Goal: Find specific fact: Find specific fact

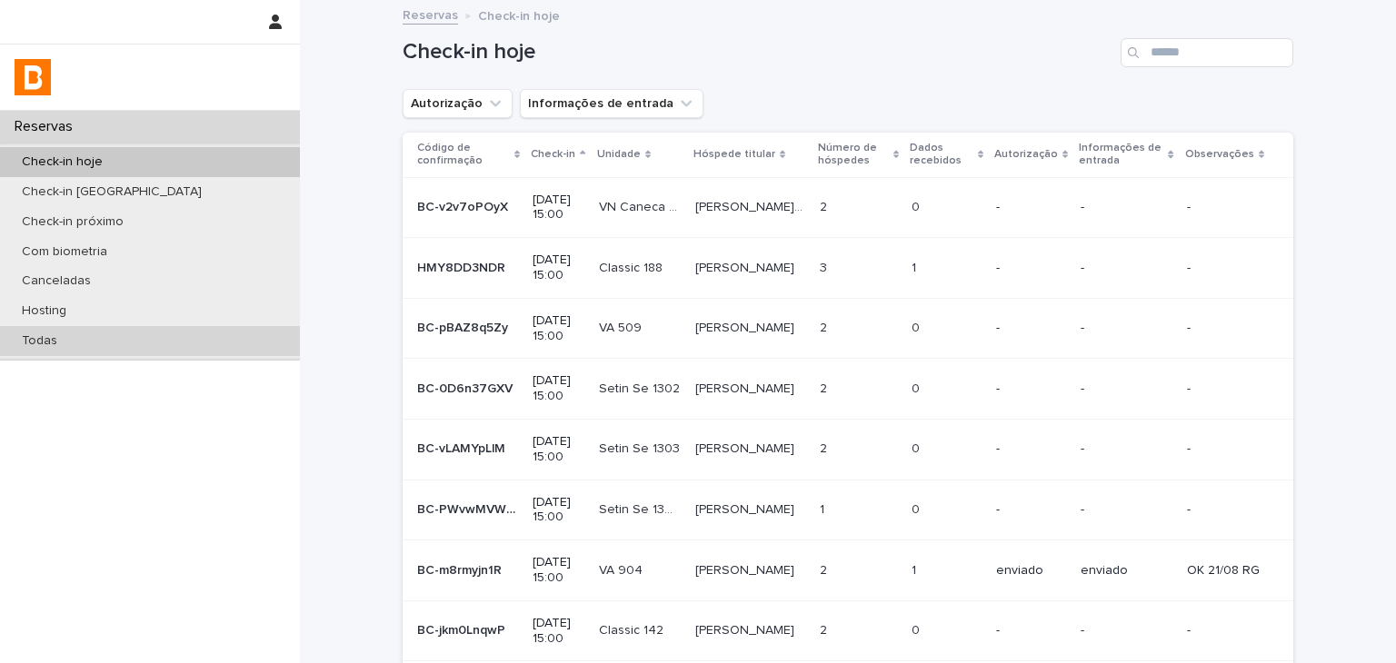
click at [154, 336] on div "Todas" at bounding box center [150, 341] width 300 height 30
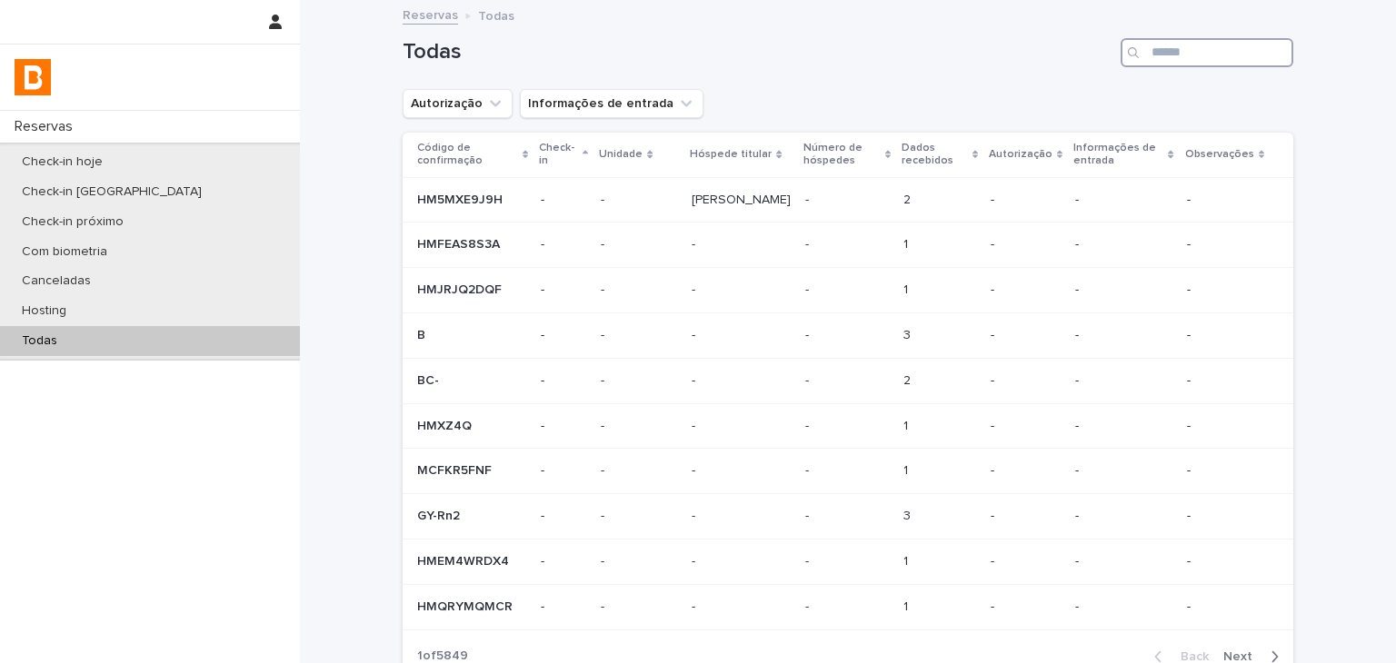
click at [1245, 55] on input "Search" at bounding box center [1206, 52] width 173 height 29
paste input "**********"
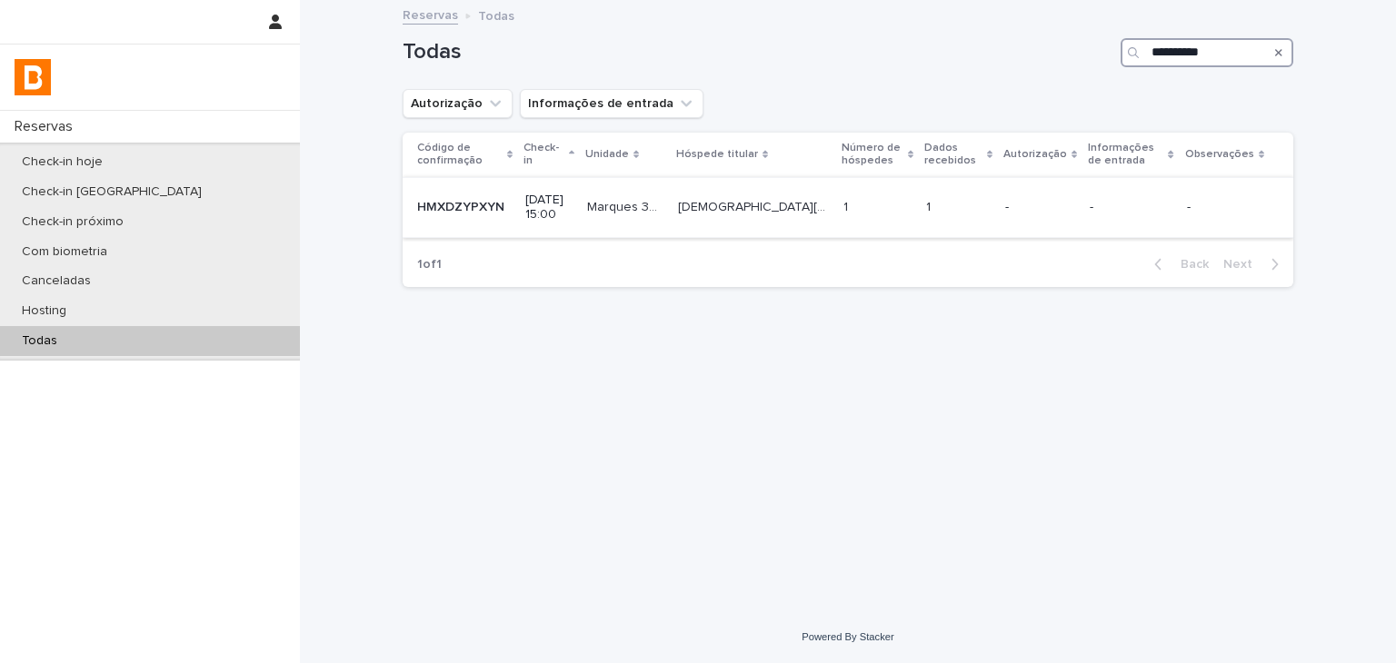
type input "**********"
click at [837, 186] on td "1 1" at bounding box center [877, 207] width 83 height 61
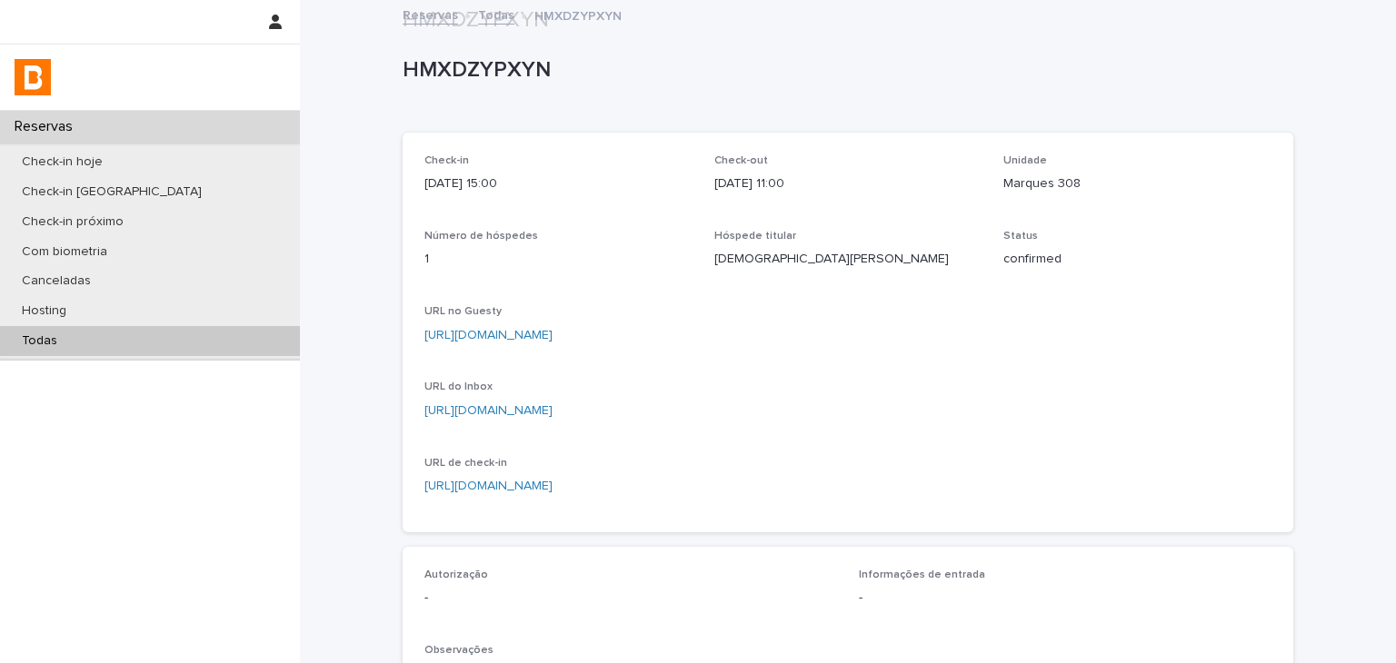
scroll to position [454, 0]
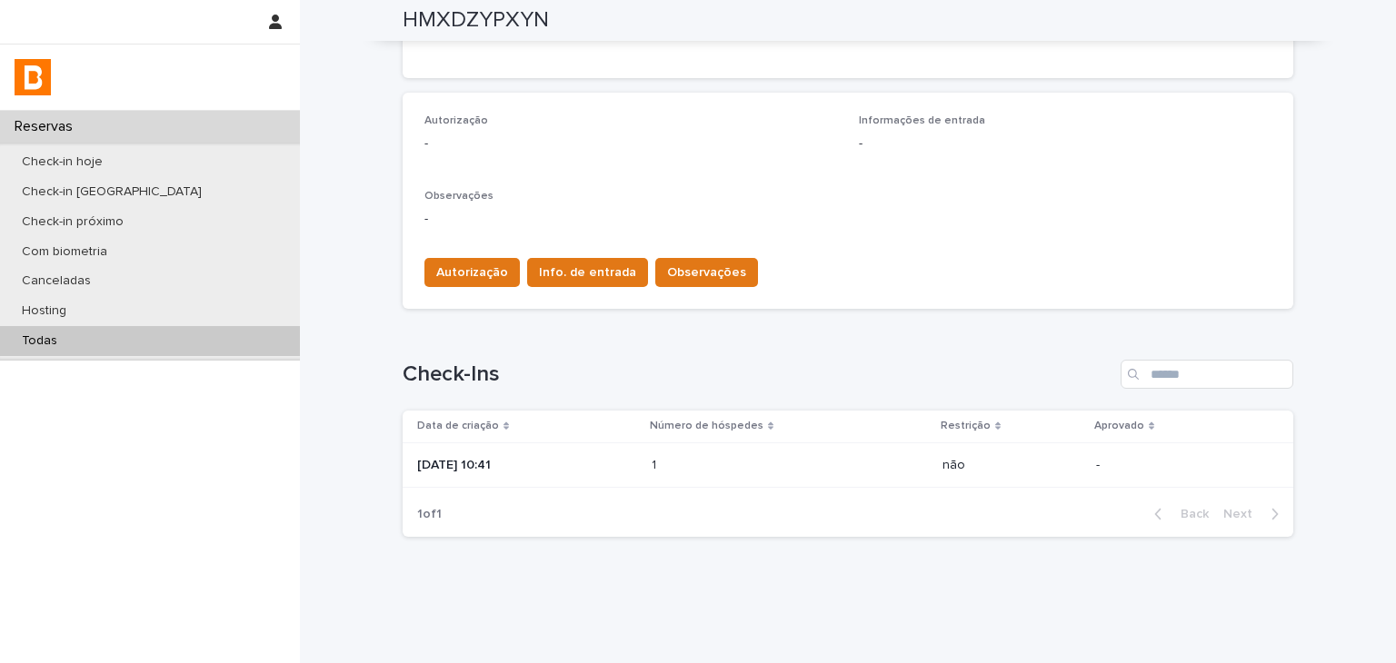
click at [735, 468] on p at bounding box center [731, 465] width 159 height 15
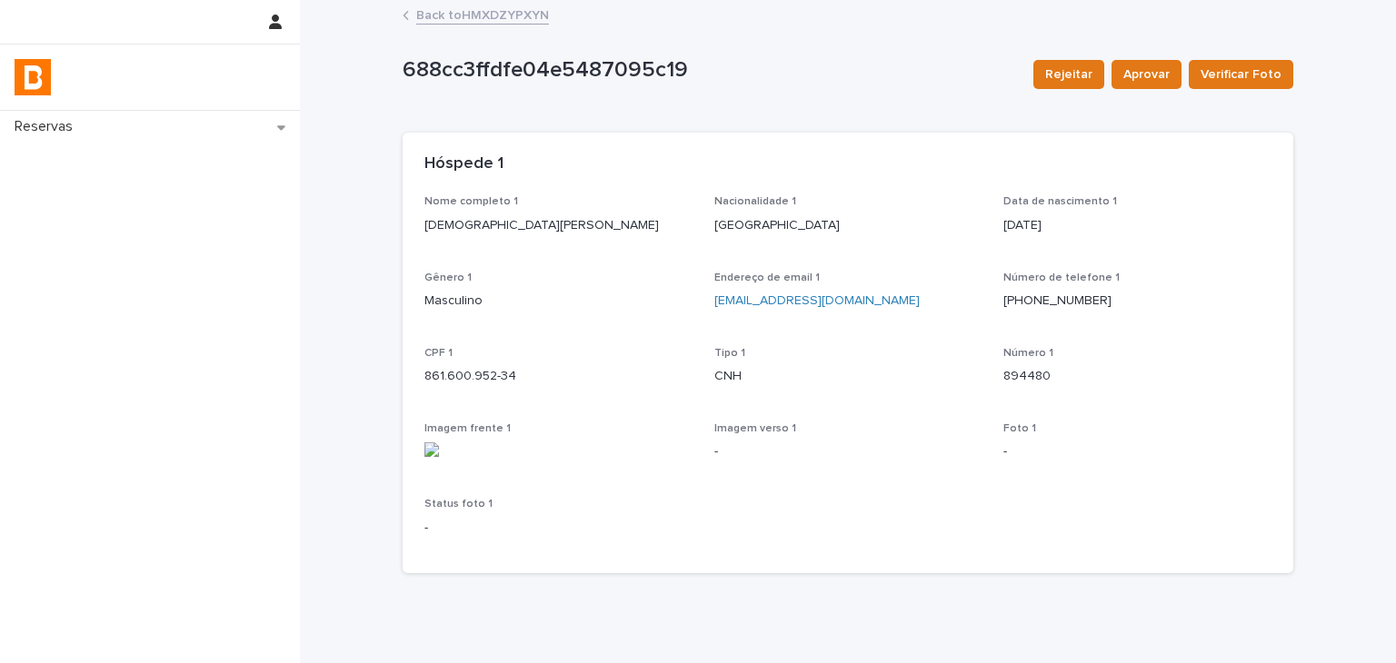
scroll to position [67, 0]
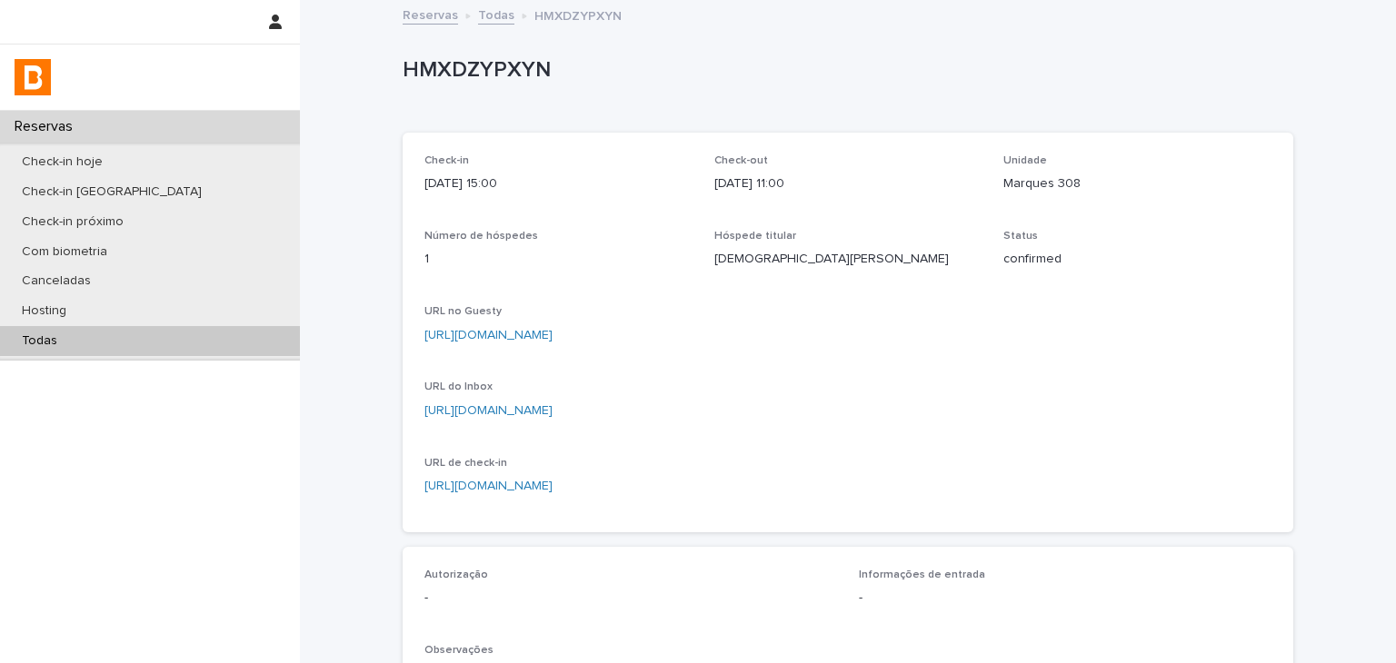
click at [553, 339] on link "[URL][DOMAIN_NAME]" at bounding box center [488, 335] width 128 height 13
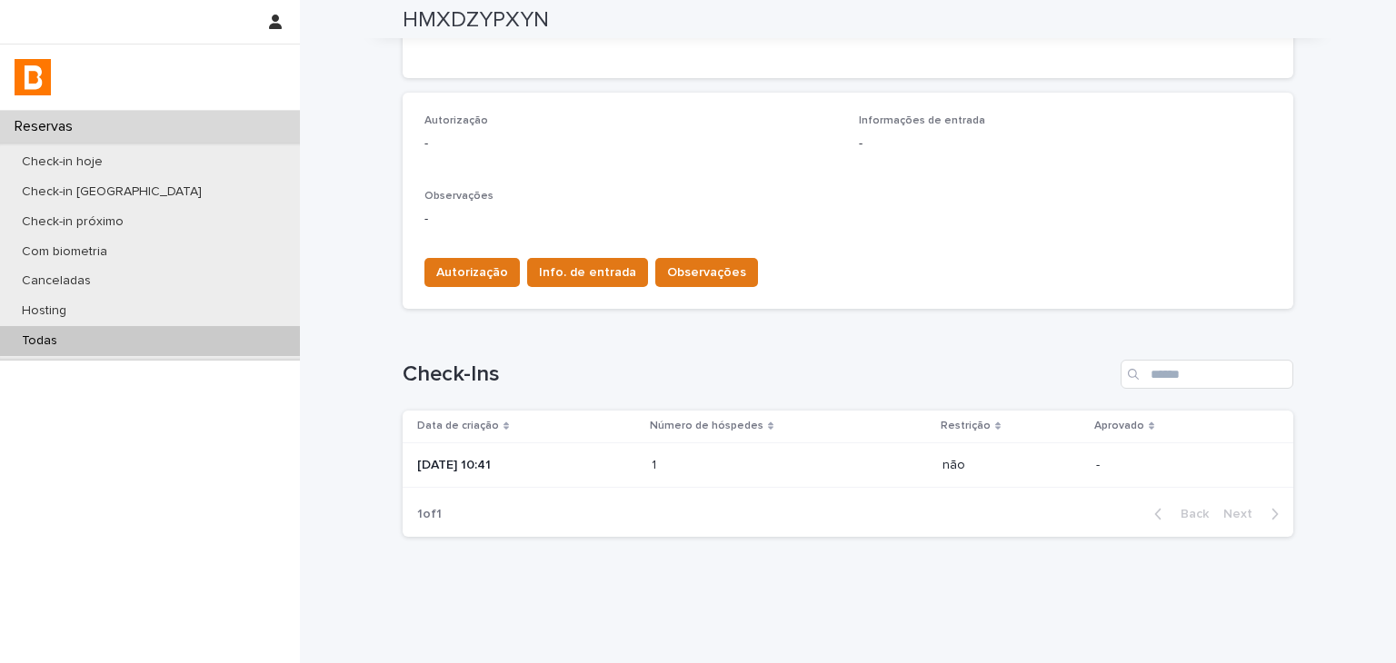
click at [762, 465] on p at bounding box center [731, 465] width 159 height 15
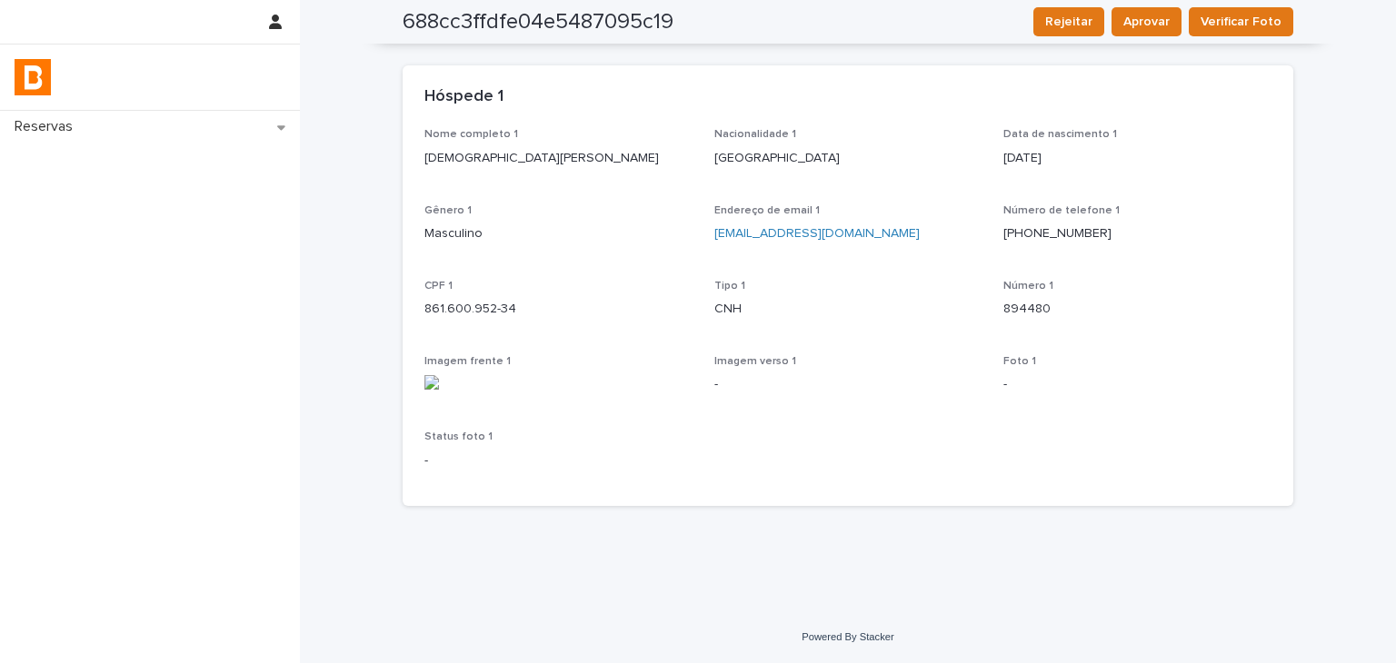
scroll to position [67, 0]
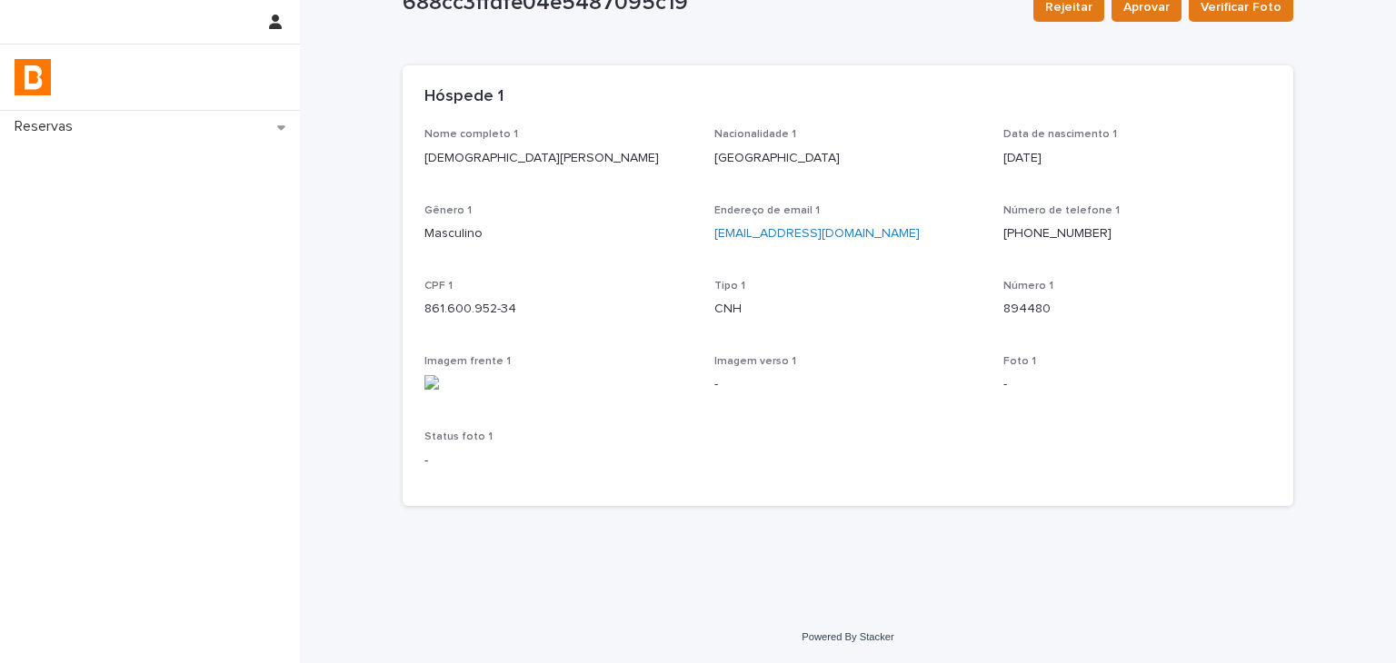
click at [467, 306] on p "861.600.952-34" at bounding box center [558, 309] width 268 height 19
click at [414, 304] on div "Nome completo 1 [PERSON_NAME] RAMOS Nacionalidade 1 [DEMOGRAPHIC_DATA] Data de …" at bounding box center [848, 317] width 891 height 378
drag, startPoint x: 414, startPoint y: 304, endPoint x: 507, endPoint y: 310, distance: 92.9
click at [507, 310] on div "Nome completo 1 [PERSON_NAME] RAMOS Nacionalidade 1 [DEMOGRAPHIC_DATA] Data de …" at bounding box center [848, 317] width 891 height 378
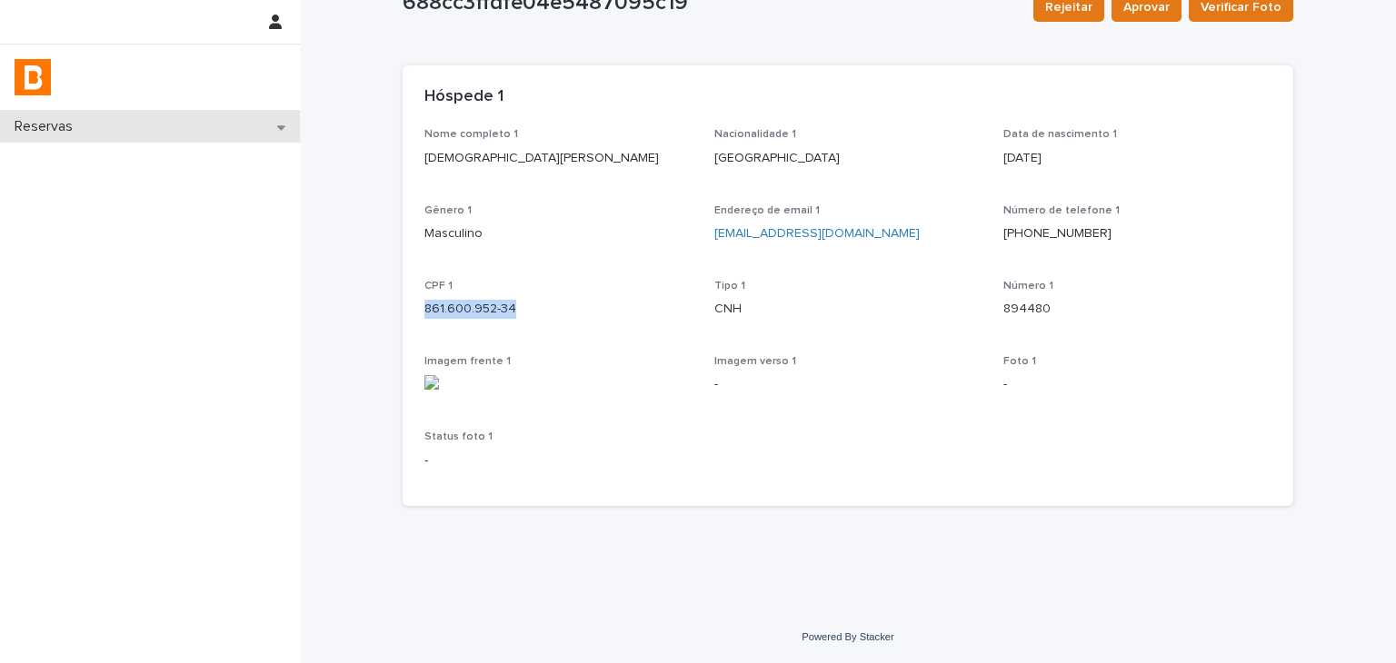
click at [219, 119] on div "Reservas" at bounding box center [150, 127] width 300 height 32
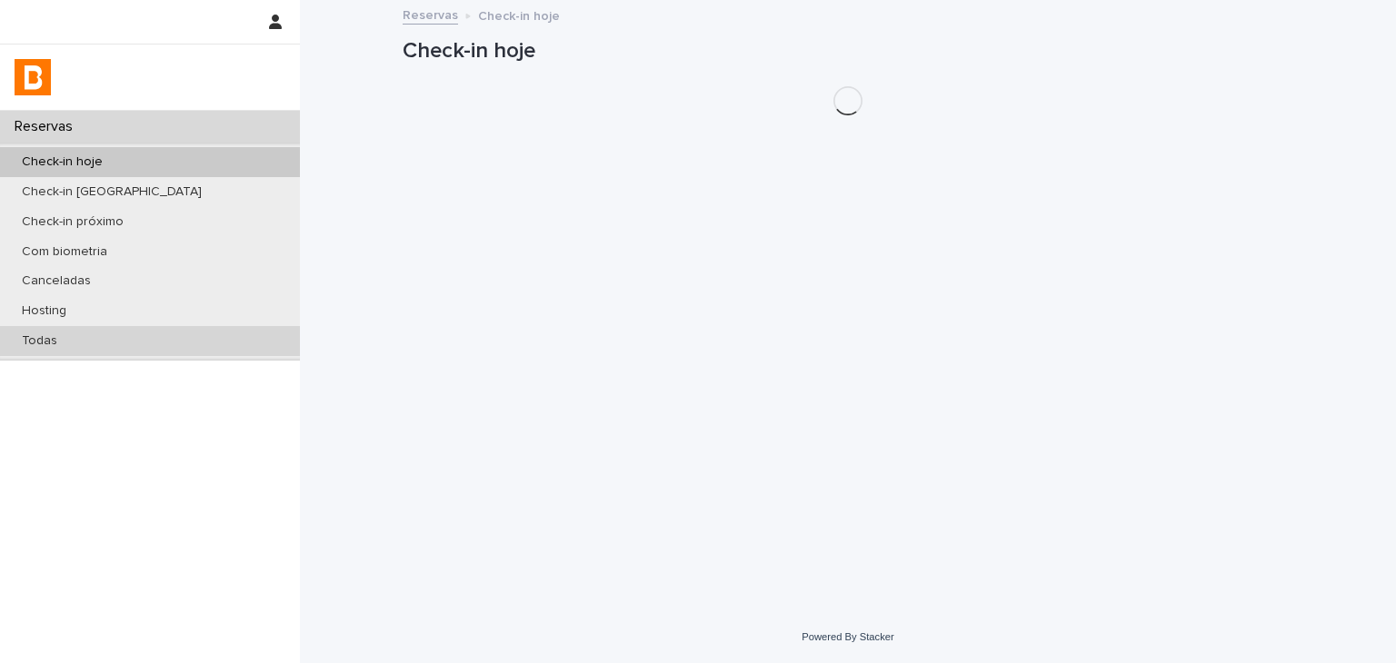
click at [134, 351] on div "Todas" at bounding box center [150, 341] width 300 height 30
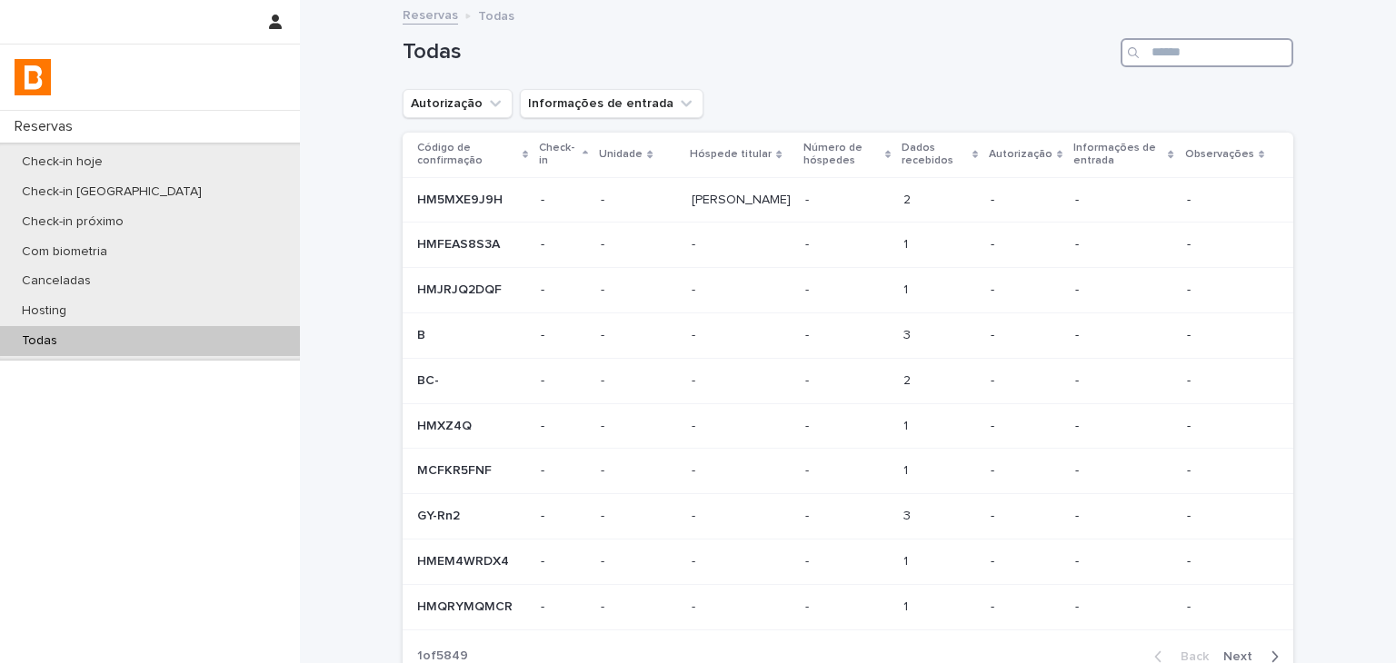
click at [1223, 62] on input "Search" at bounding box center [1206, 52] width 173 height 29
paste input "**********"
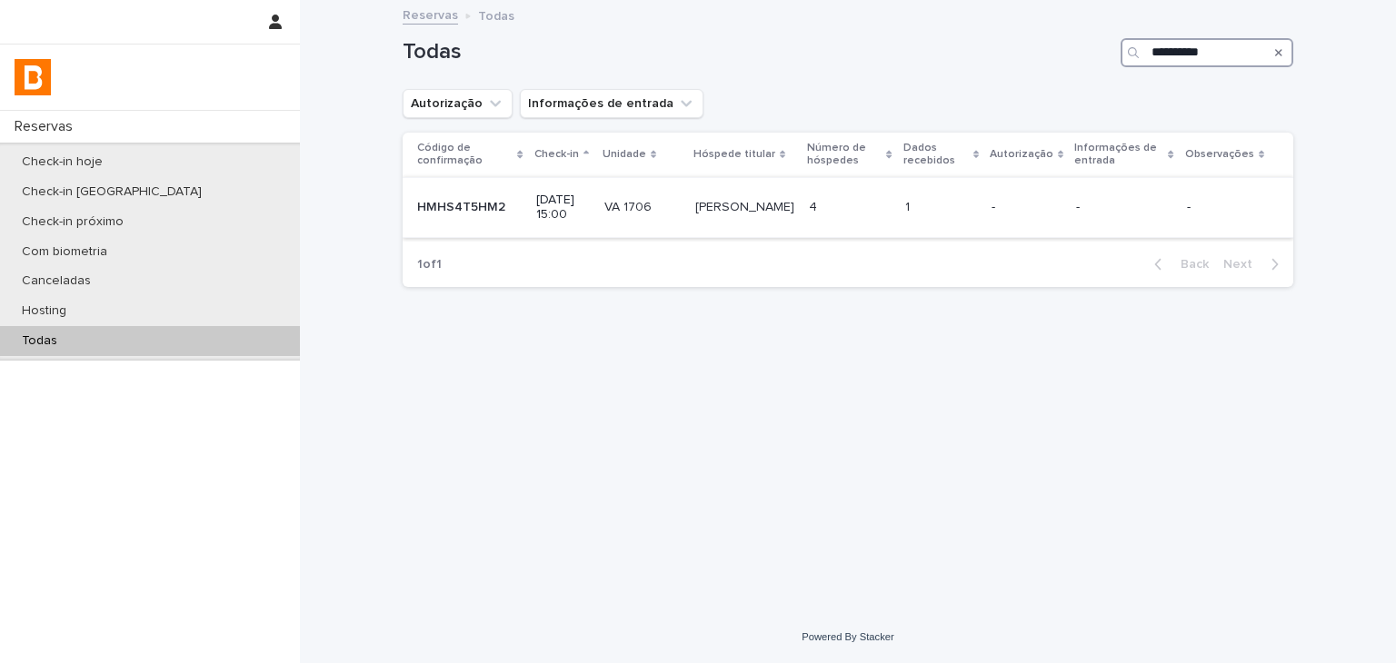
type input "**********"
click at [1018, 197] on div "-" at bounding box center [1026, 205] width 70 height 19
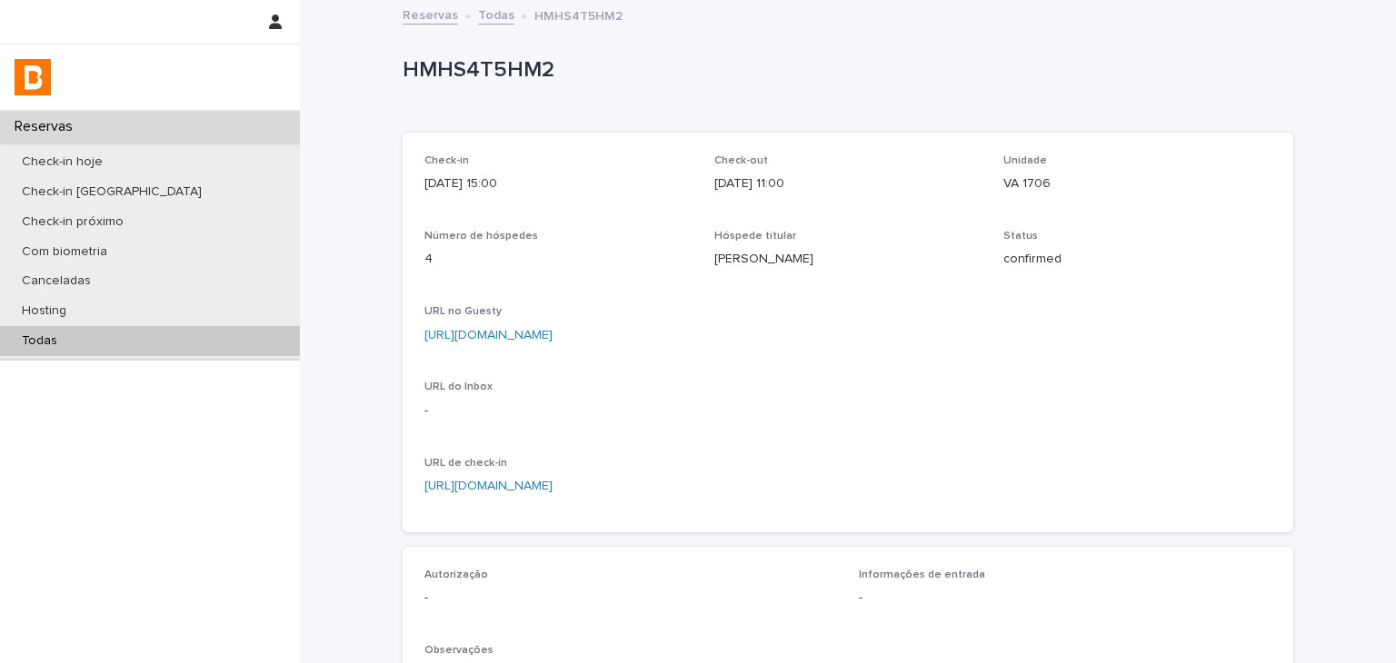
scroll to position [363, 0]
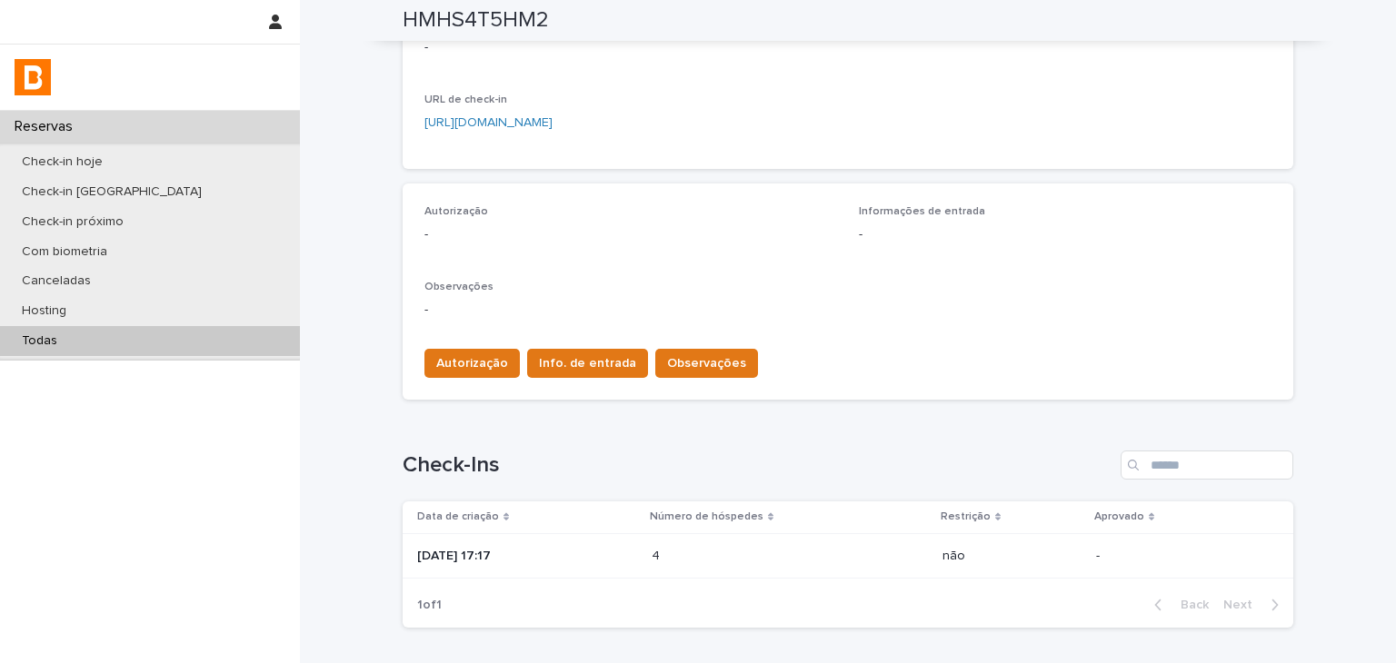
click at [750, 572] on td "4 4" at bounding box center [789, 555] width 291 height 45
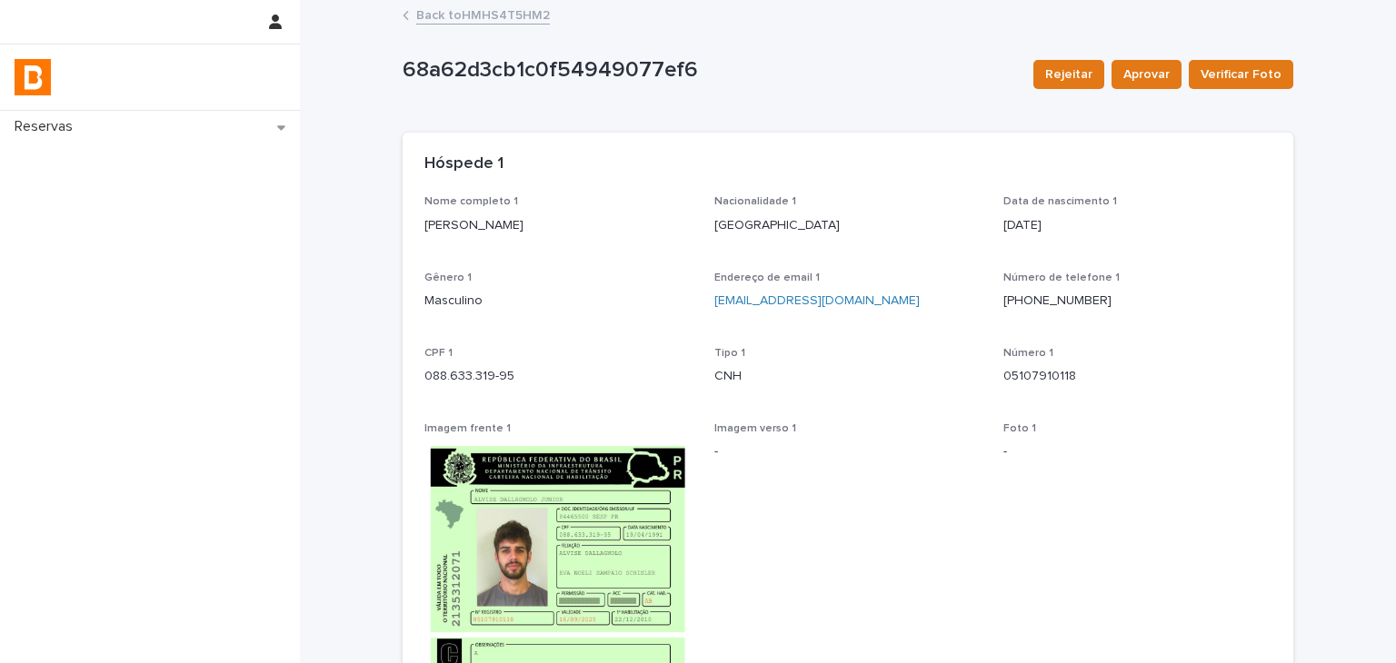
click at [424, 379] on p "088.633.319-95" at bounding box center [558, 376] width 268 height 19
drag, startPoint x: 417, startPoint y: 379, endPoint x: 832, endPoint y: 15, distance: 551.9
click at [503, 376] on p "088.633.319-95" at bounding box center [558, 376] width 268 height 19
copy p "088.633.319-95"
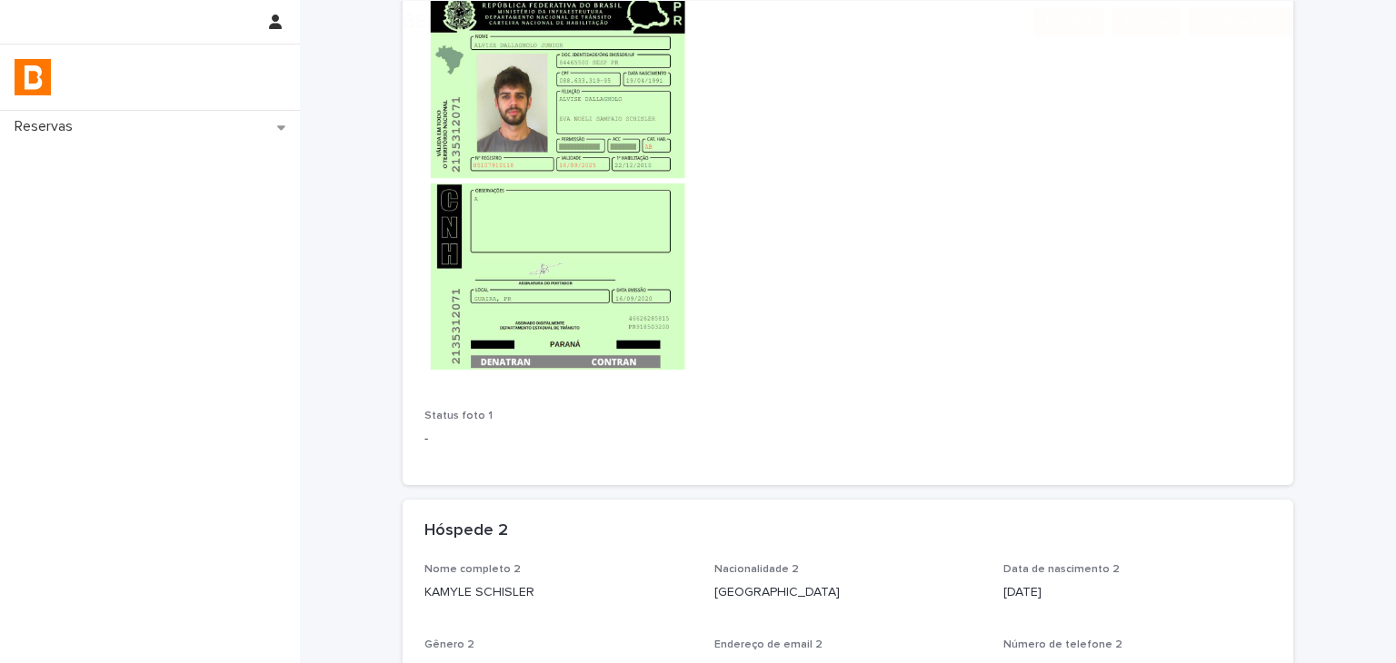
scroll to position [818, 0]
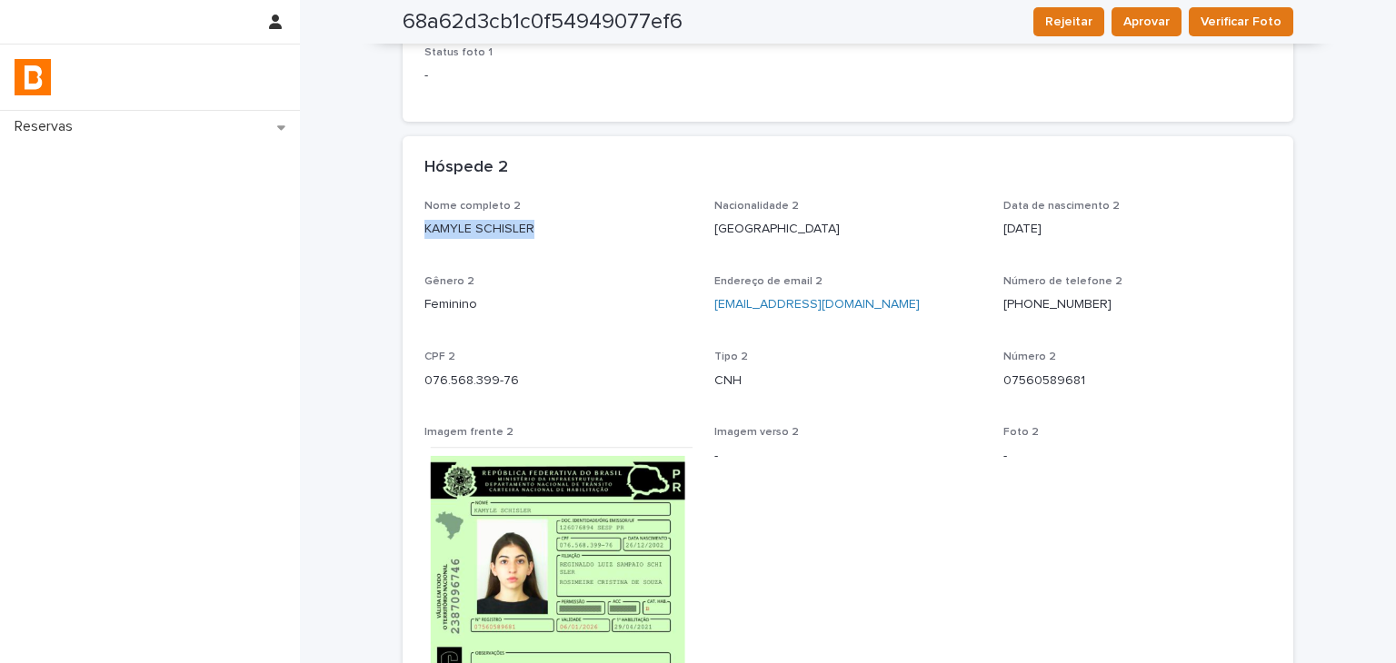
drag, startPoint x: 413, startPoint y: 227, endPoint x: 702, endPoint y: 79, distance: 324.7
click at [544, 234] on div "Nome completo 2 KAMYLE SCHISLER Nacionalidade 2 [DEMOGRAPHIC_DATA] Data de nasc…" at bounding box center [848, 575] width 891 height 750
copy p "KAMYLE SCHISLER"
drag, startPoint x: 423, startPoint y: 379, endPoint x: 699, endPoint y: 244, distance: 307.3
click at [567, 388] on p "076.568.399-76" at bounding box center [558, 381] width 268 height 19
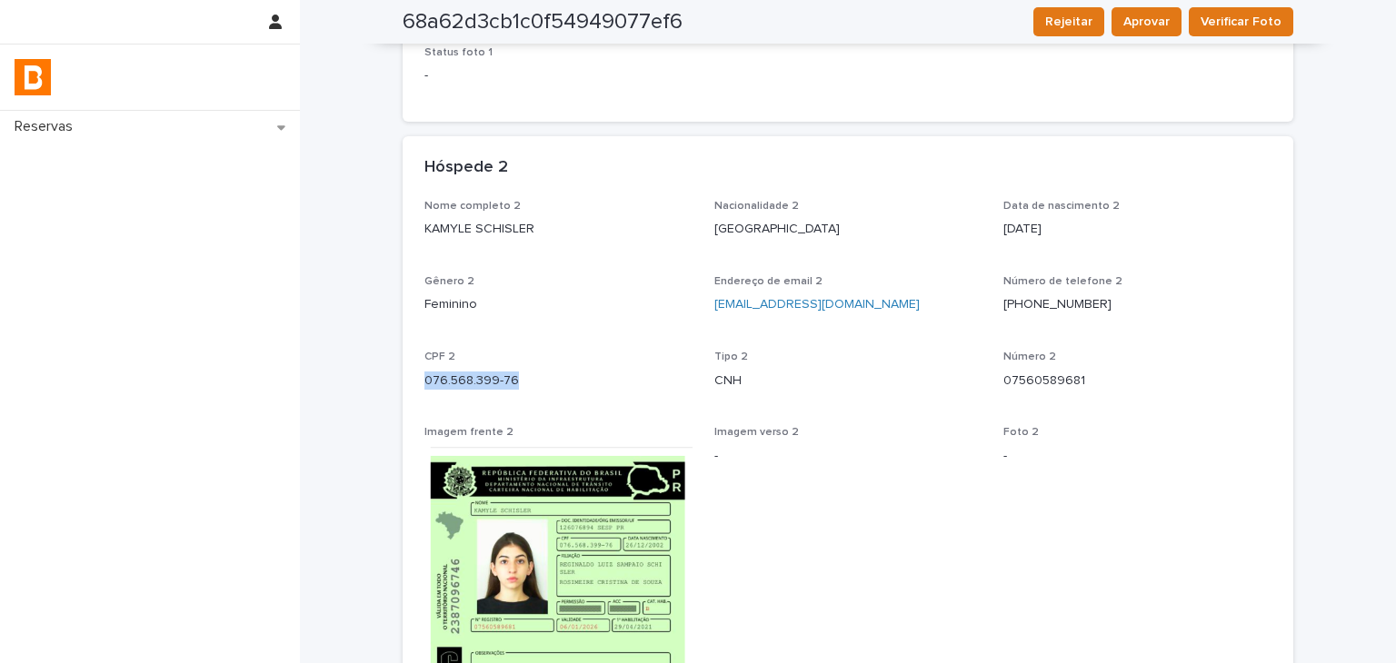
copy p "076.568.399-76"
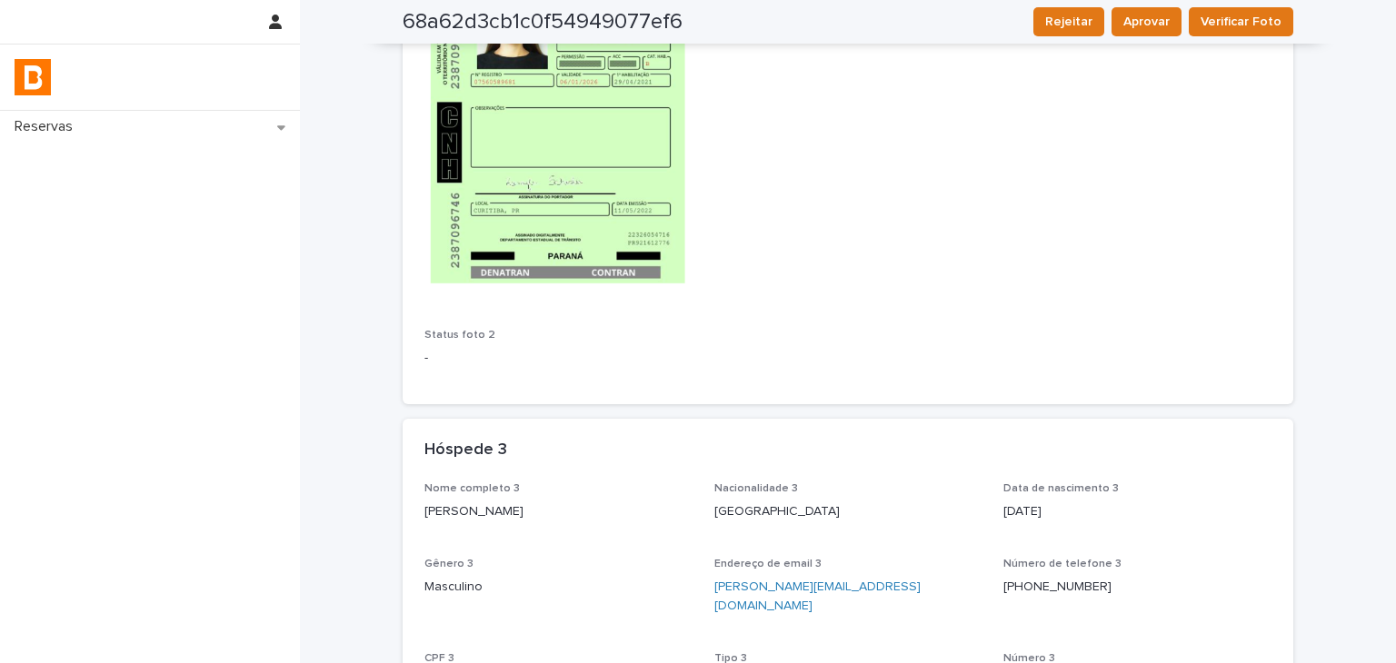
scroll to position [1727, 0]
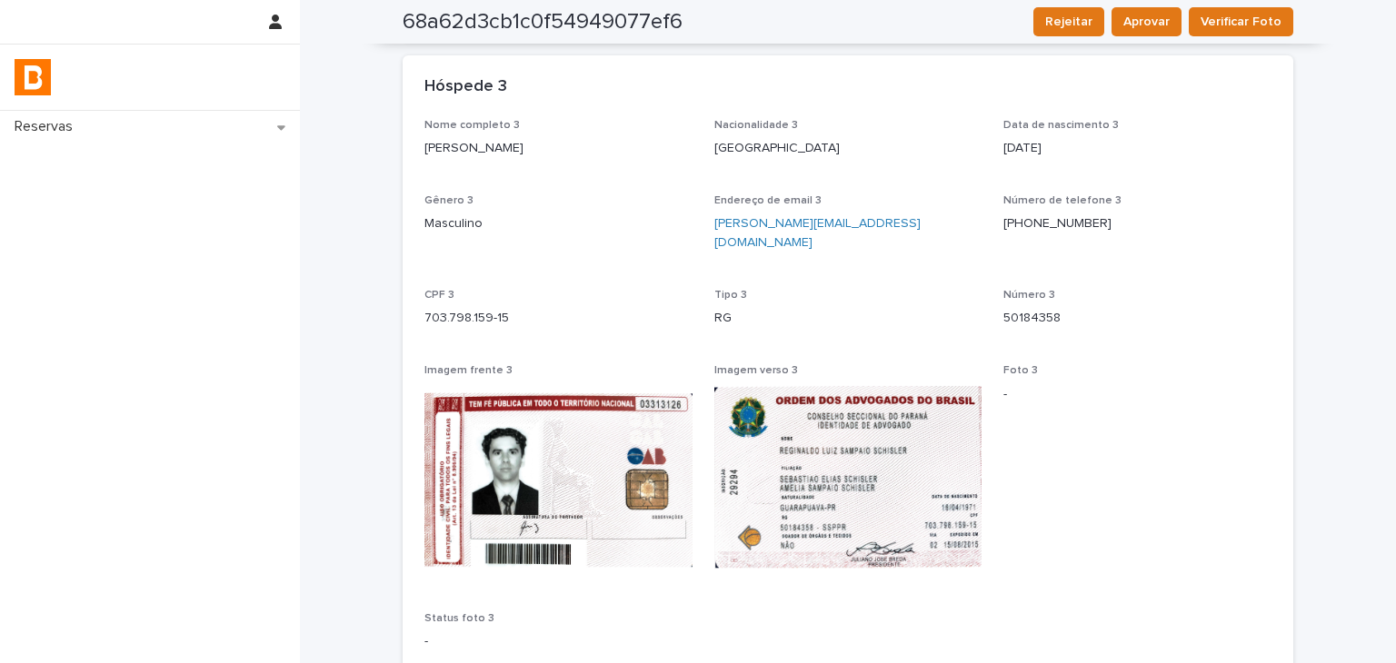
drag, startPoint x: 413, startPoint y: 152, endPoint x: 650, endPoint y: 141, distance: 237.4
click at [650, 141] on div "Nome completo 3 [PERSON_NAME] Nacionalidade 3 [DEMOGRAPHIC_DATA] Data de nascim…" at bounding box center [848, 403] width 891 height 569
copy p "[PERSON_NAME]"
drag, startPoint x: 415, startPoint y: 301, endPoint x: 618, endPoint y: 242, distance: 211.1
click at [560, 294] on div "Nome completo 3 [PERSON_NAME] Nacionalidade 3 [DEMOGRAPHIC_DATA] Data de nascim…" at bounding box center [848, 403] width 891 height 569
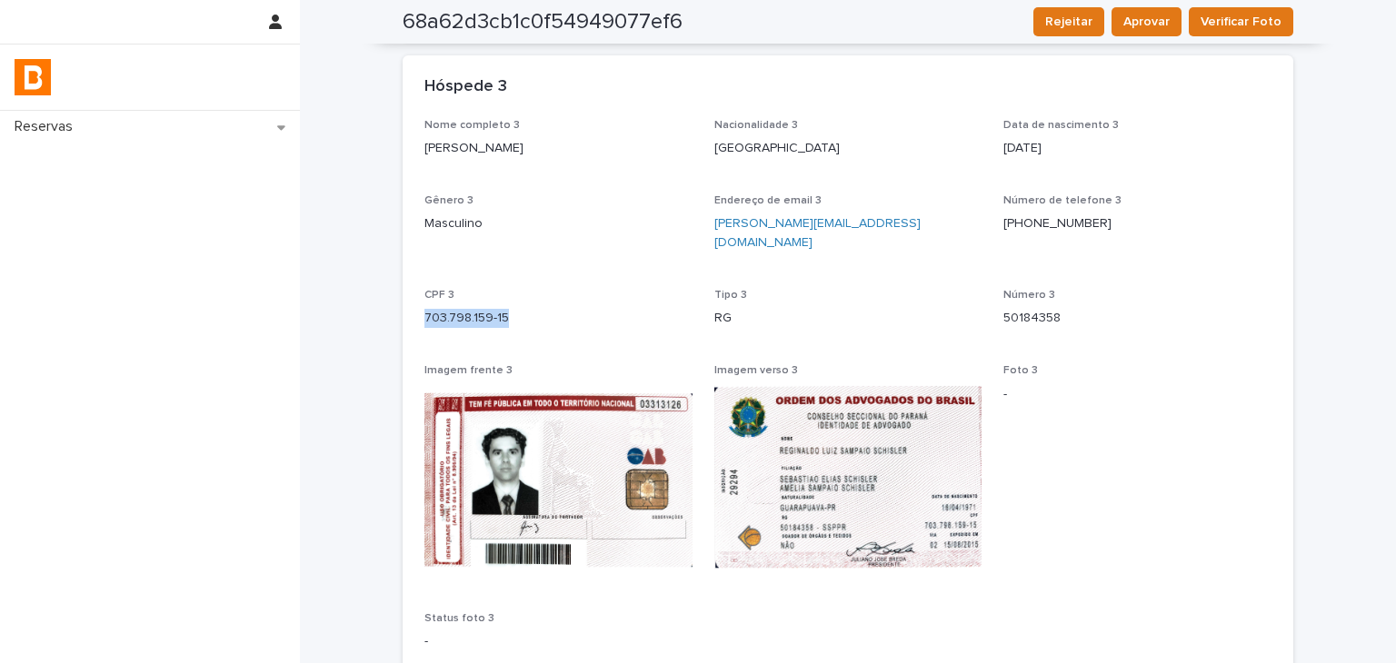
copy p "703.798.159-15"
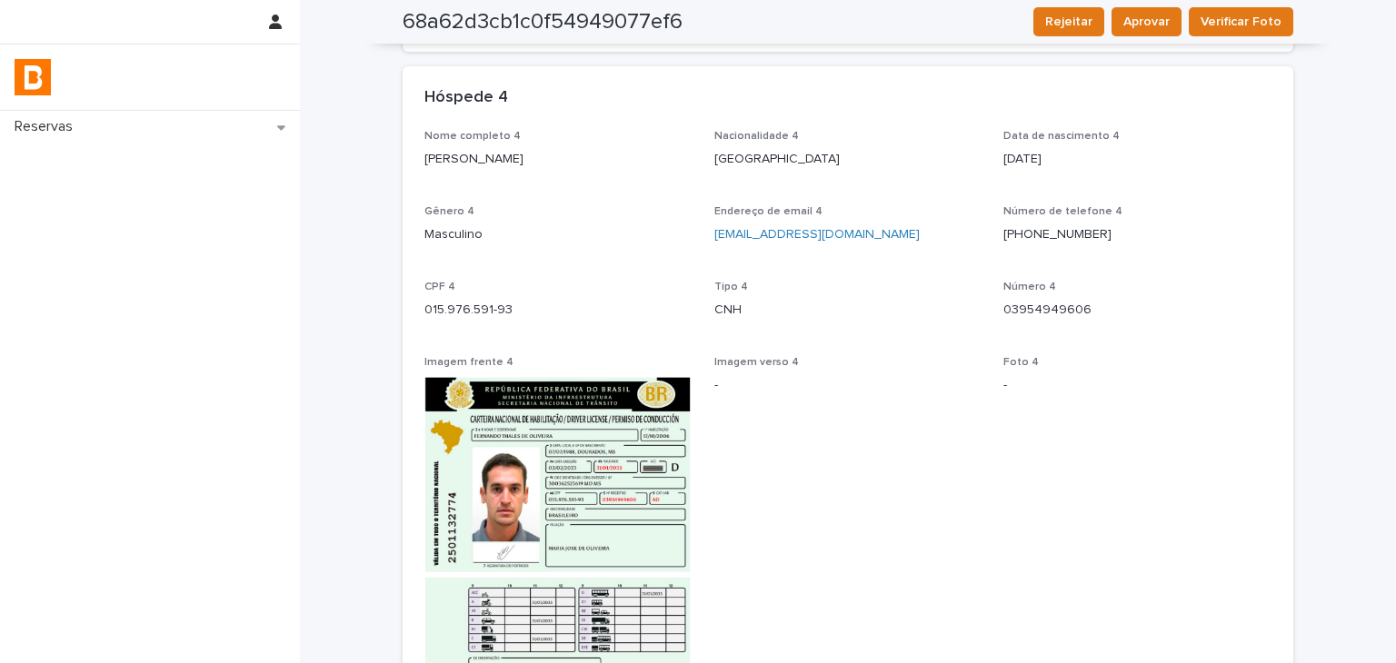
drag, startPoint x: 413, startPoint y: 145, endPoint x: 629, endPoint y: 139, distance: 215.5
click at [629, 139] on div "Nome completo 4 [PERSON_NAME] Nacionalidade 4 [DEMOGRAPHIC_DATA] Data de nascim…" at bounding box center [848, 507] width 891 height 754
copy p "[PERSON_NAME]"
drag, startPoint x: 414, startPoint y: 284, endPoint x: 575, endPoint y: 289, distance: 160.9
click at [572, 292] on div "Nome completo 4 [PERSON_NAME] Nacionalidade 4 [DEMOGRAPHIC_DATA] Data de nascim…" at bounding box center [848, 507] width 891 height 754
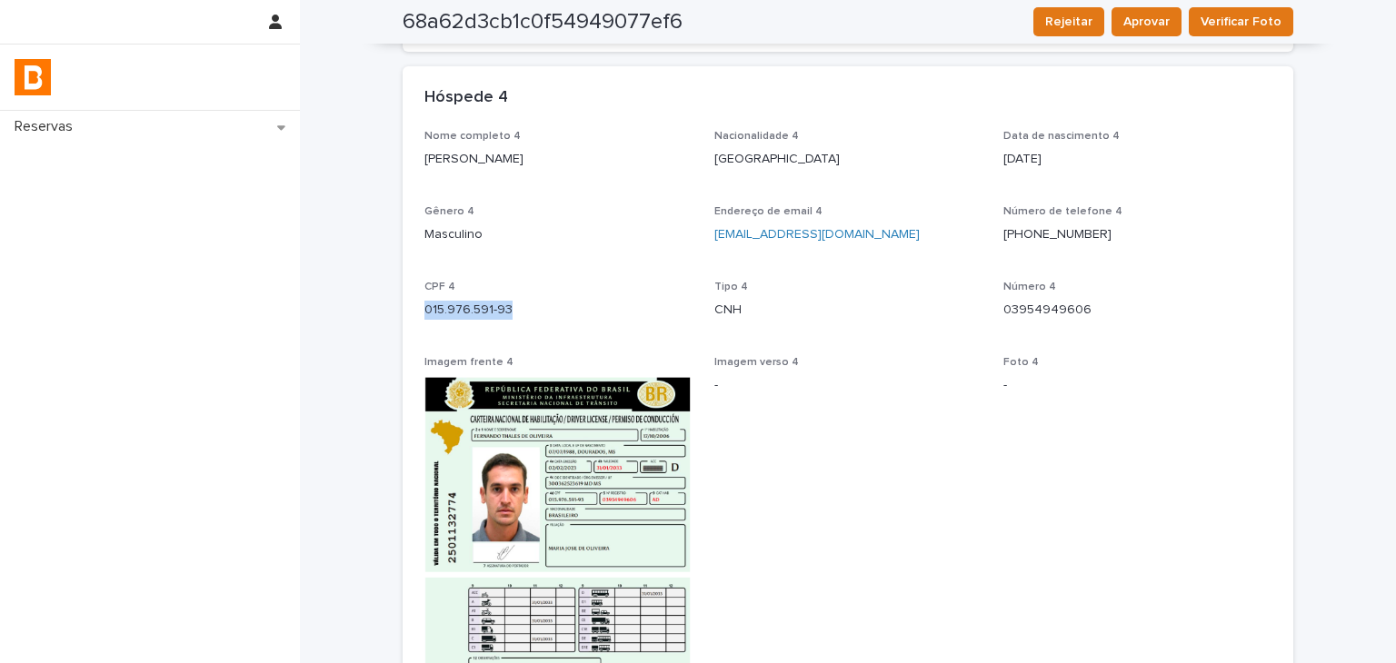
copy p "015.976.591-93"
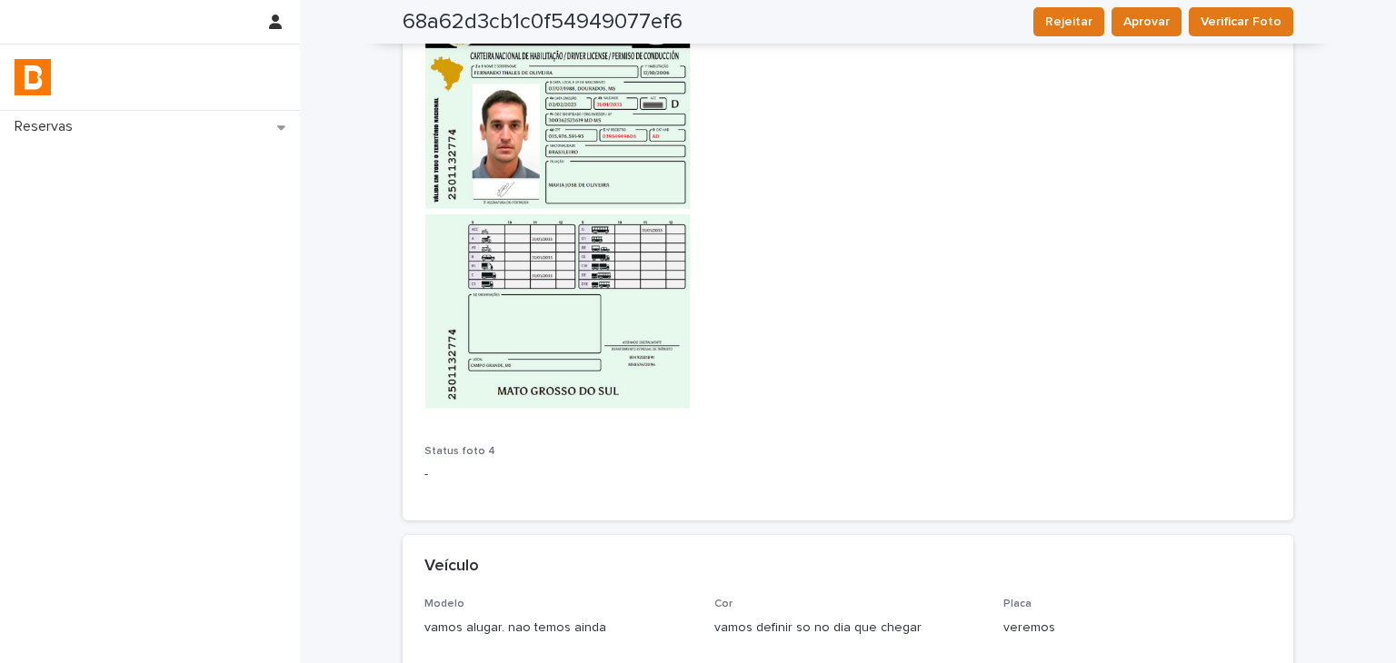
scroll to position [2875, 0]
